Goal: Communication & Community: Answer question/provide support

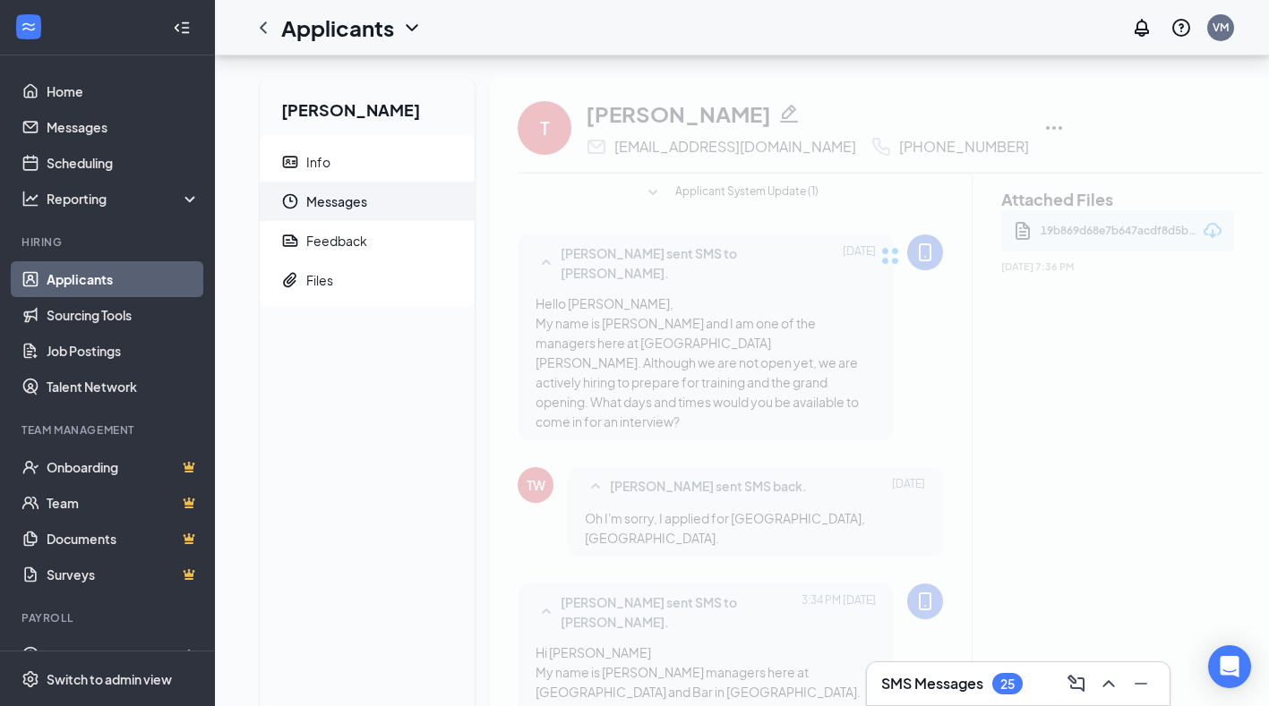
scroll to position [280, 0]
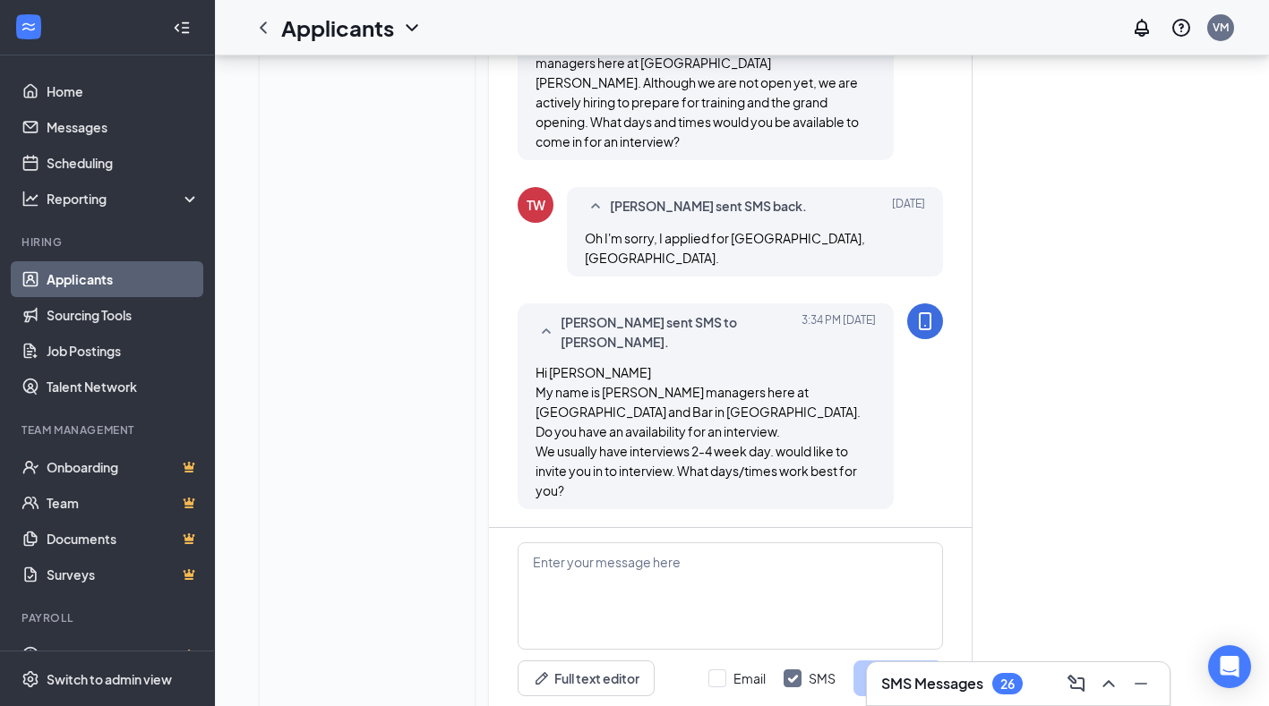
click at [112, 274] on link "Applicants" at bounding box center [123, 279] width 153 height 36
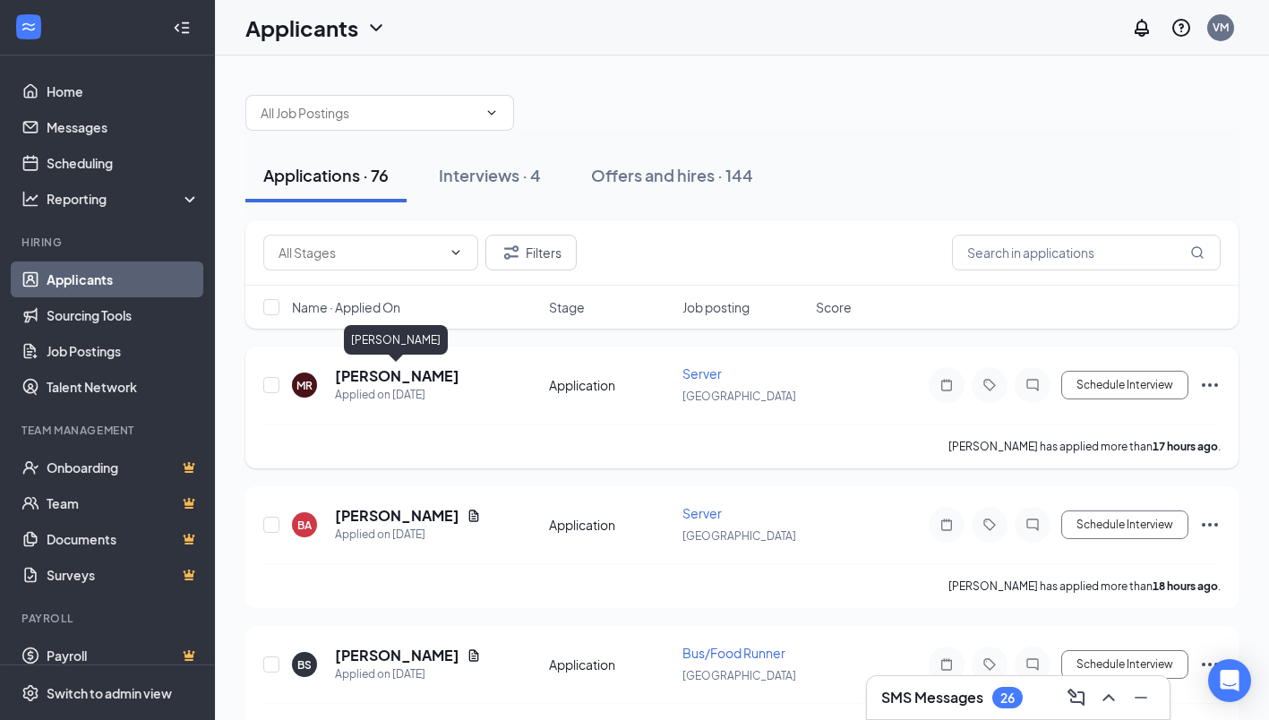
click at [406, 376] on h5 "[PERSON_NAME]" at bounding box center [397, 376] width 124 height 20
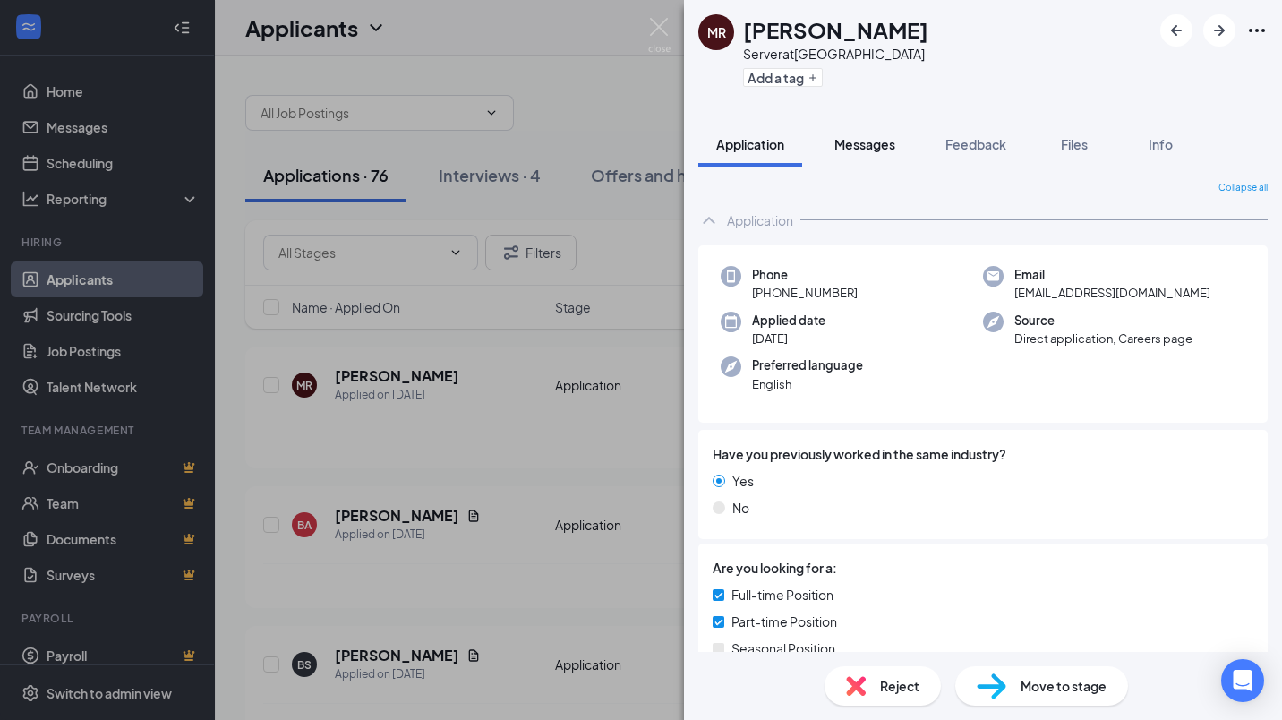
click at [870, 126] on button "Messages" at bounding box center [865, 144] width 97 height 45
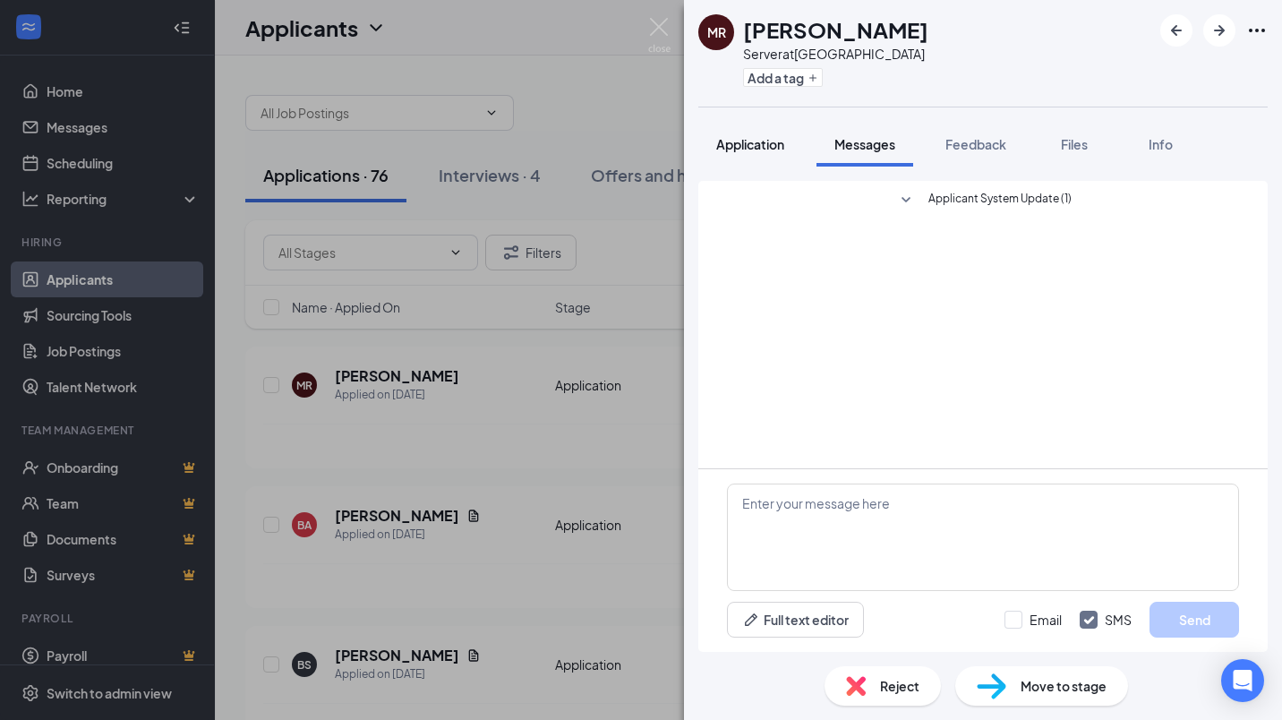
click at [727, 143] on span "Application" at bounding box center [750, 144] width 68 height 16
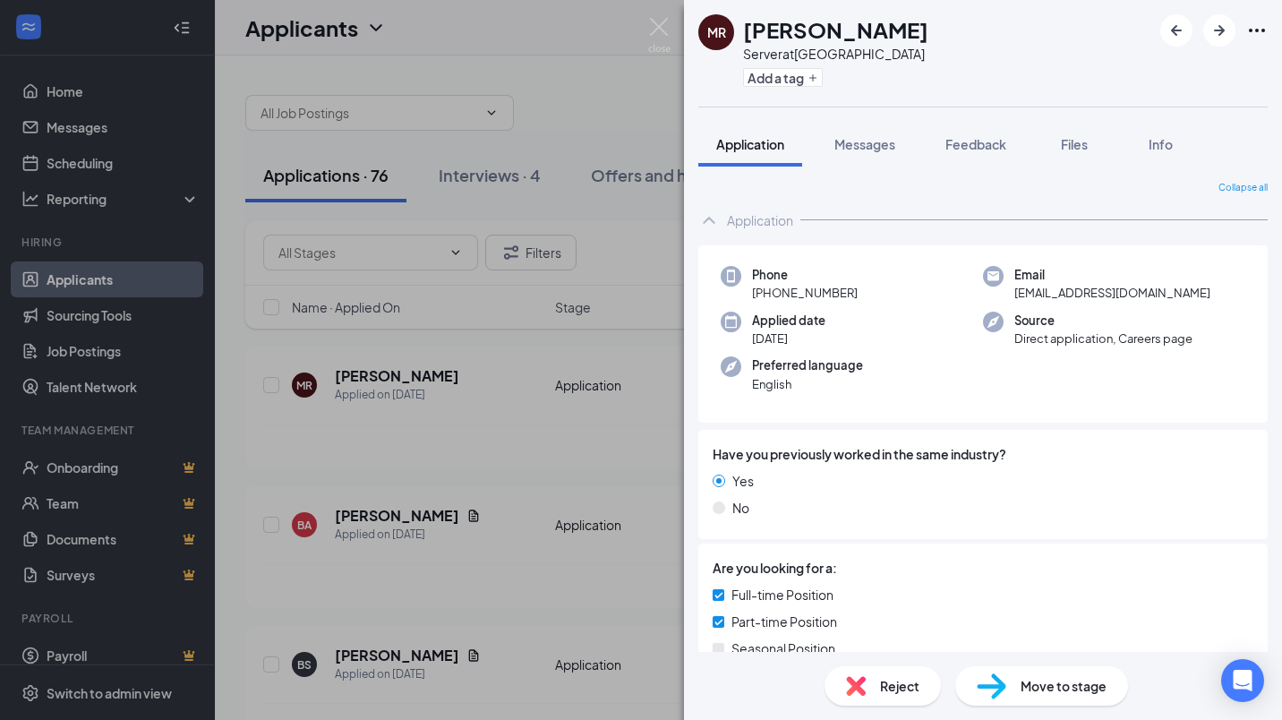
click at [491, 436] on div "[PERSON_NAME] Server at [GEOGRAPHIC_DATA] Add a tag Application Messages Feedba…" at bounding box center [641, 360] width 1282 height 720
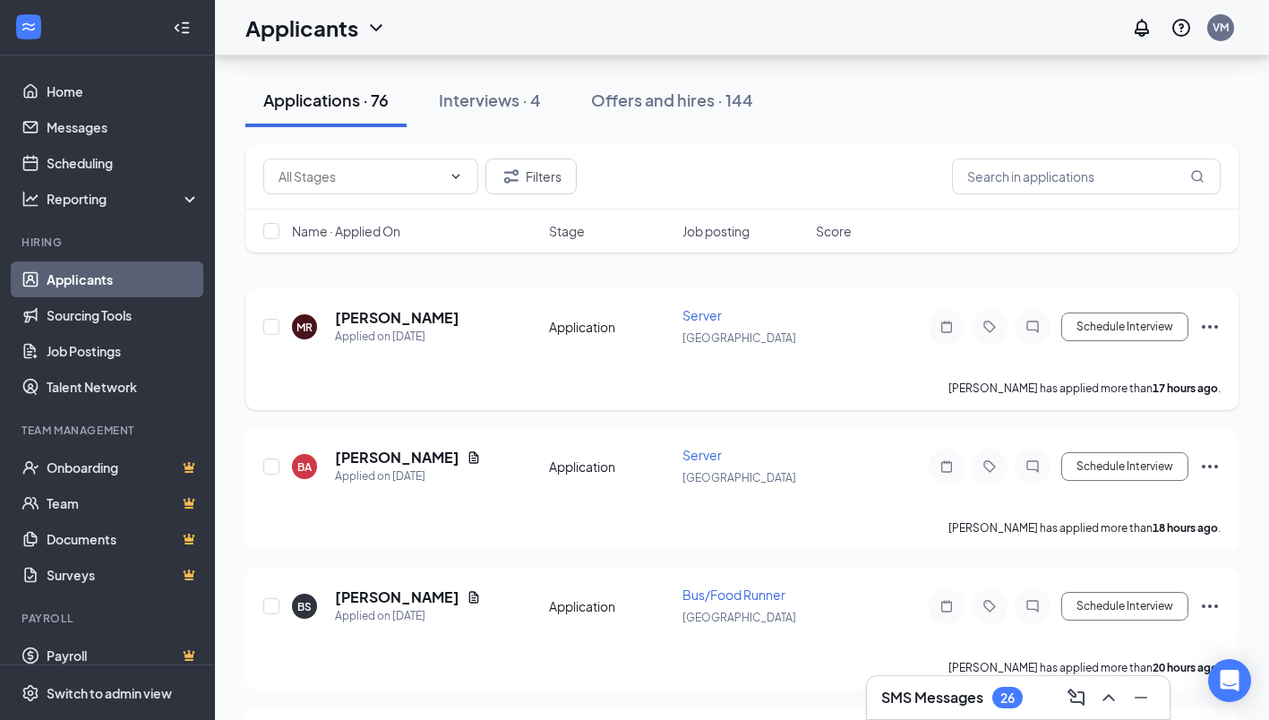
scroll to position [99, 0]
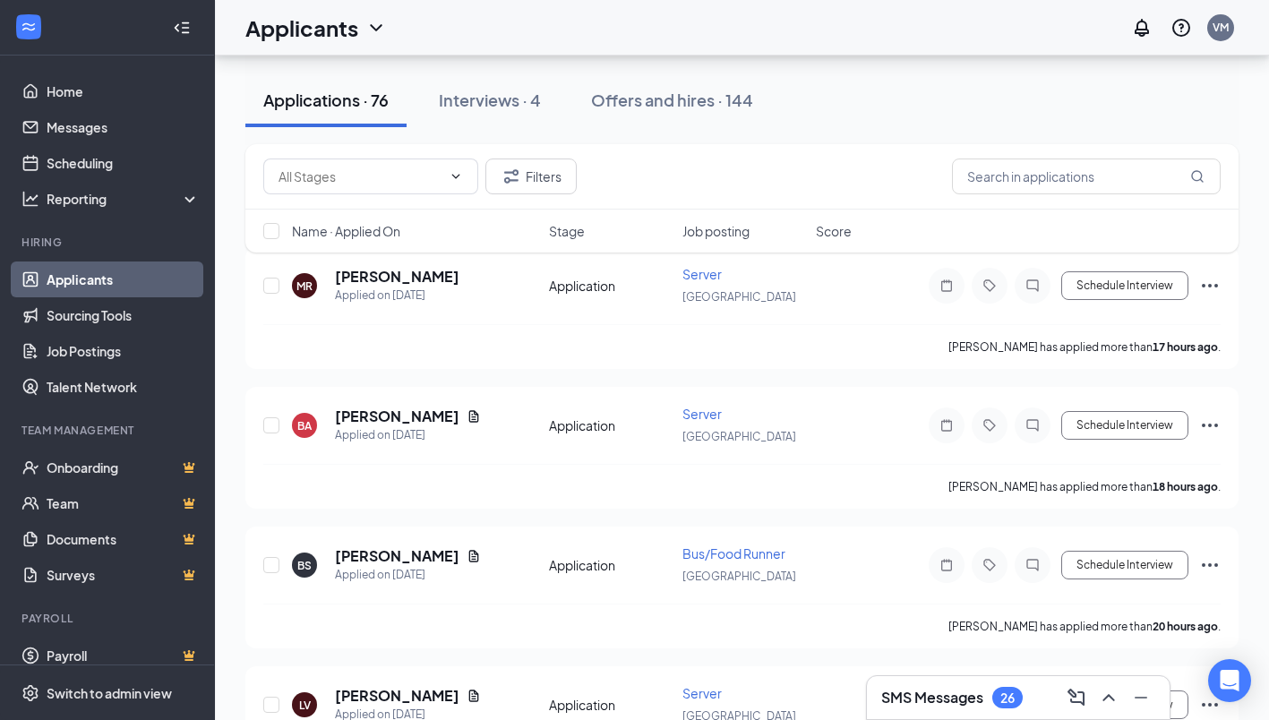
click at [1014, 695] on div "26" at bounding box center [1007, 697] width 14 height 15
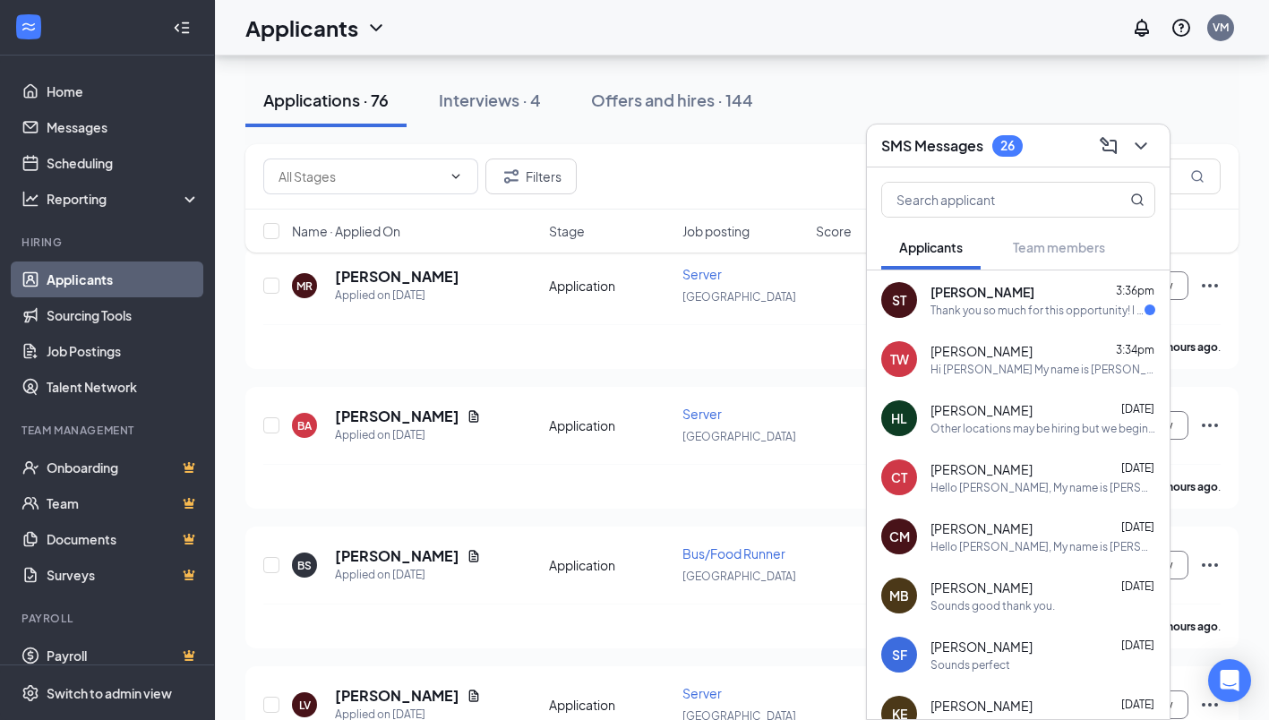
click at [997, 306] on div "Thank you so much for this opportunity! I am so excited to start, however somet…" at bounding box center [1037, 310] width 214 height 15
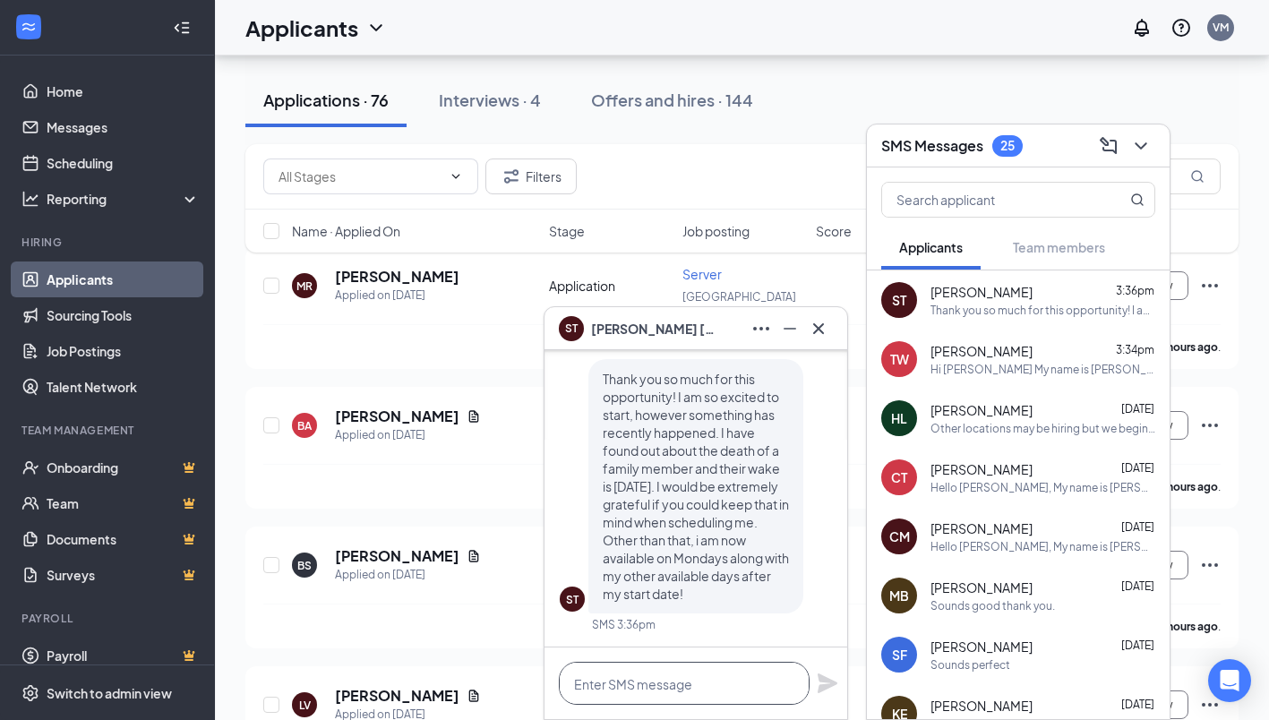
click at [672, 695] on textarea at bounding box center [684, 683] width 251 height 43
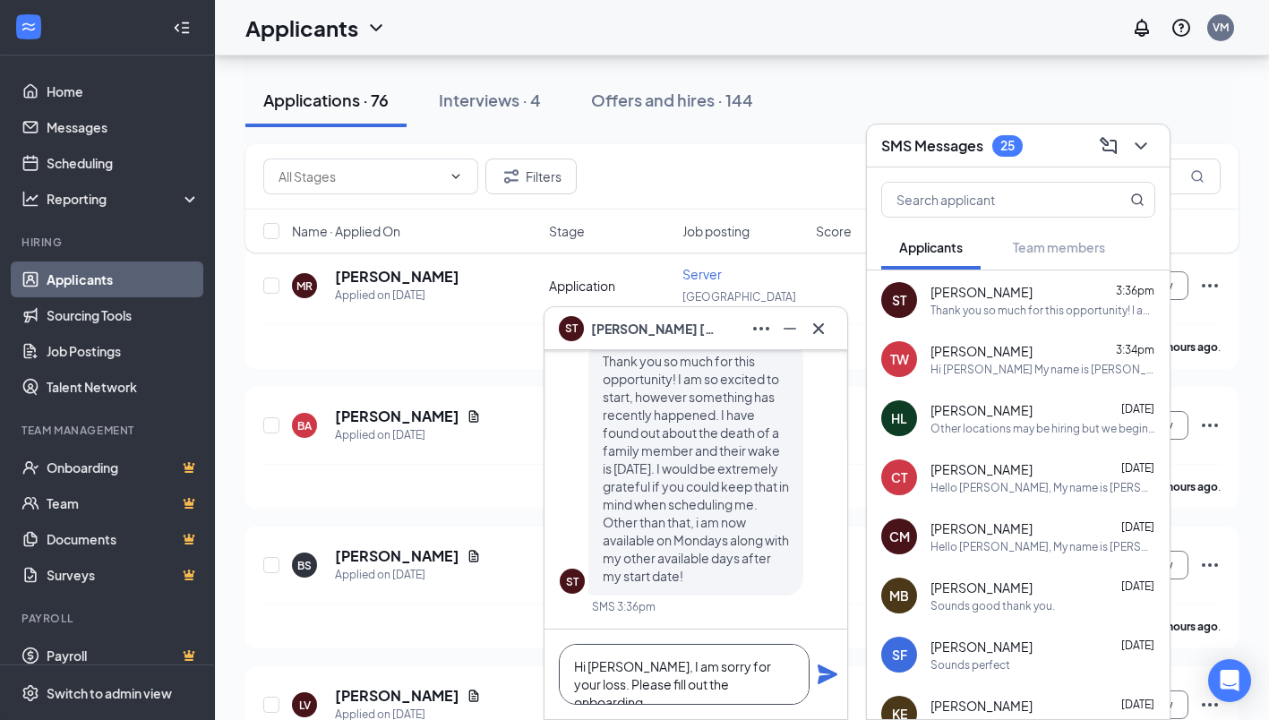
click at [751, 687] on textarea "Hi [PERSON_NAME], I am sorry for your loss. Please fill out the onboarding" at bounding box center [684, 674] width 251 height 61
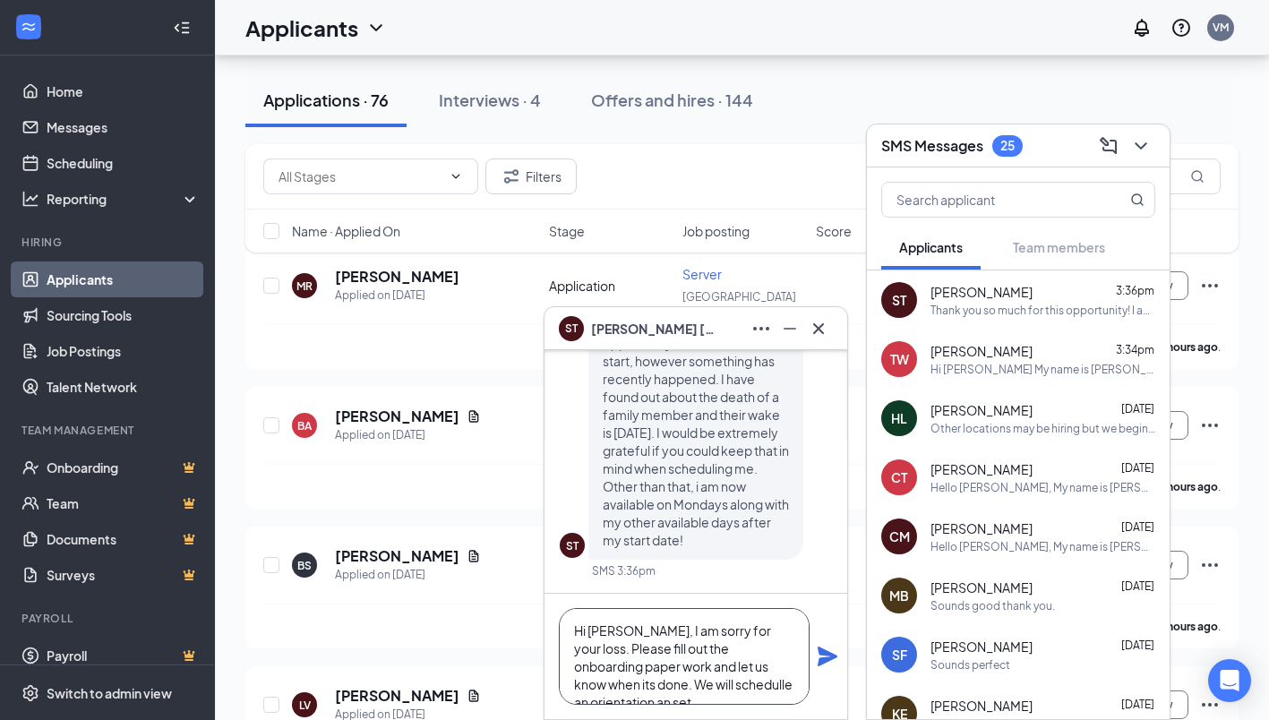
scroll to position [18, 0]
click at [775, 648] on textarea "Hi [PERSON_NAME], I am sorry for your loss. Please fill out the onboarding pape…" at bounding box center [684, 656] width 251 height 97
type textarea "Hi [PERSON_NAME], I am sorry for your loss. Please fill out the onboarding pape…"
click at [827, 647] on icon "Plane" at bounding box center [827, 656] width 21 height 21
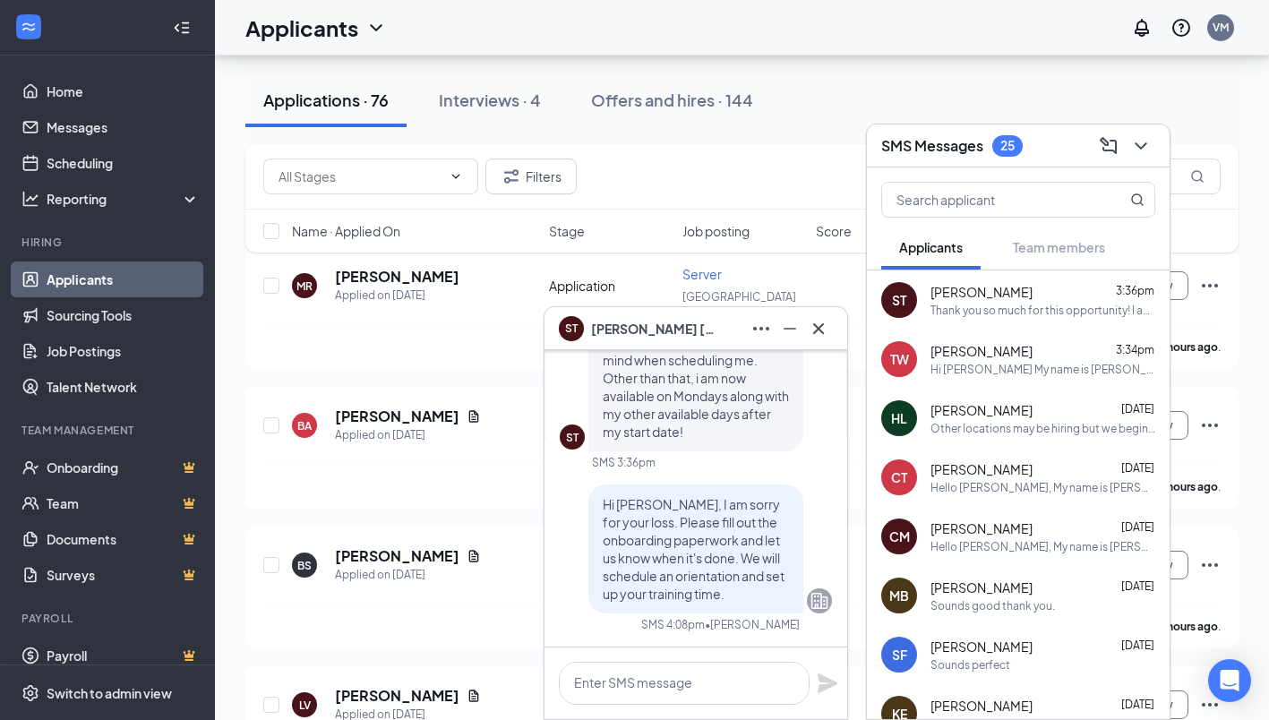
scroll to position [0, 0]
click at [816, 329] on icon "Cross" at bounding box center [818, 328] width 21 height 21
